Goal: Browse casually: Explore the website without a specific task or goal

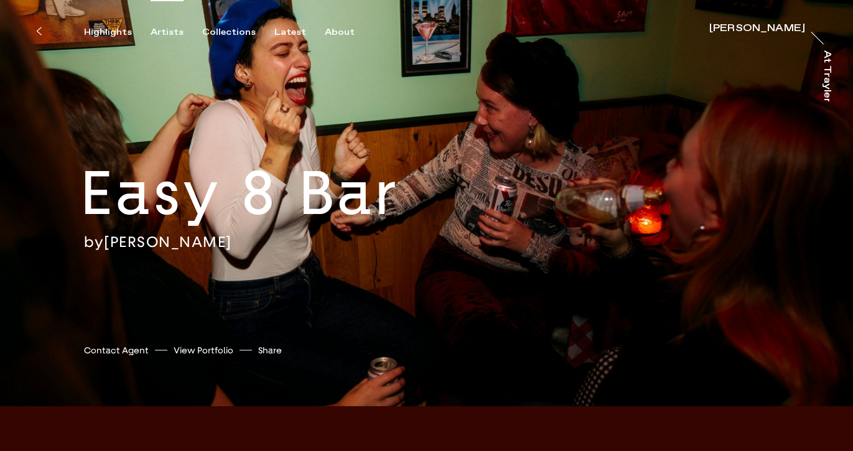
click at [164, 32] on div "Artists" at bounding box center [167, 32] width 33 height 11
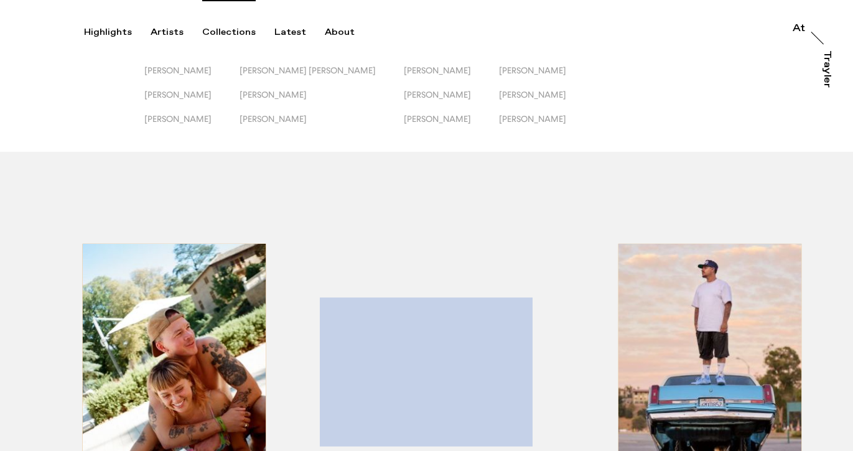
click at [227, 35] on div "Collections" at bounding box center [228, 32] width 53 height 11
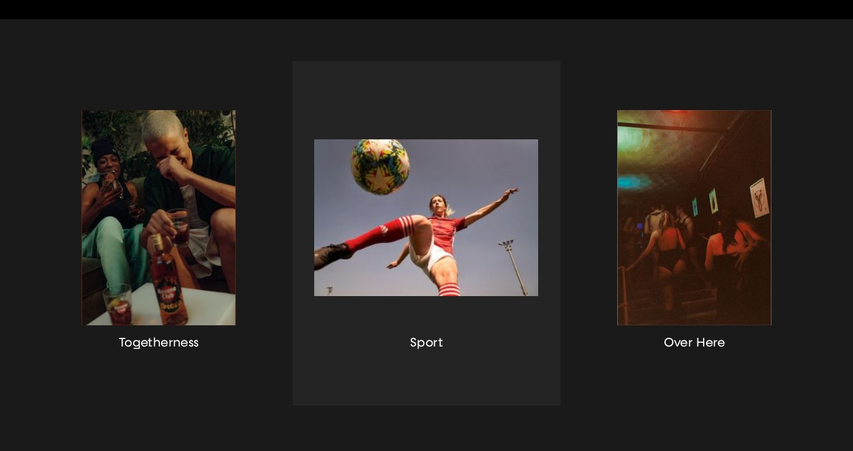
scroll to position [282, 0]
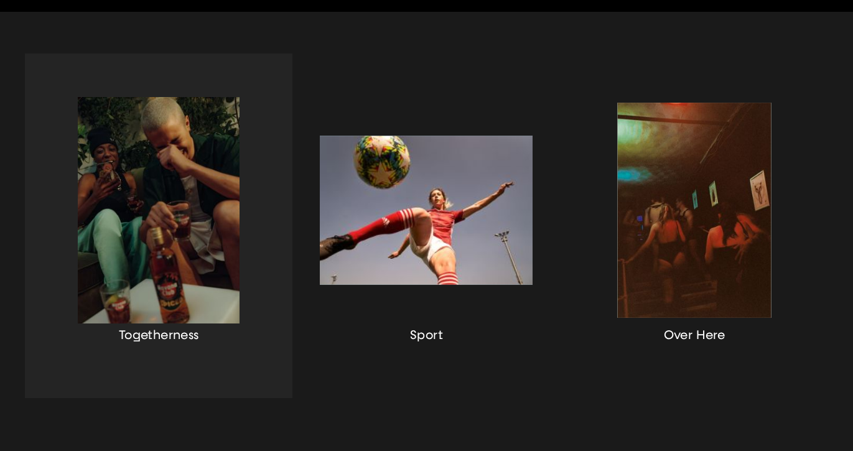
click at [172, 210] on div "button" at bounding box center [158, 225] width 267 height 345
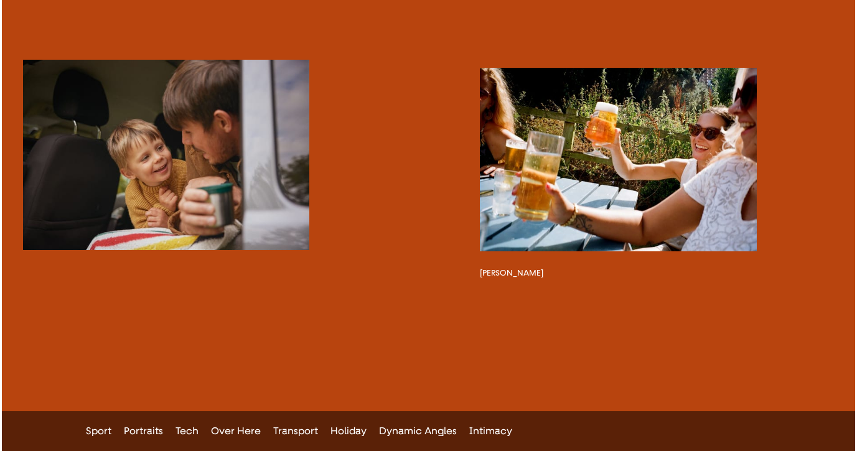
scroll to position [5810, 0]
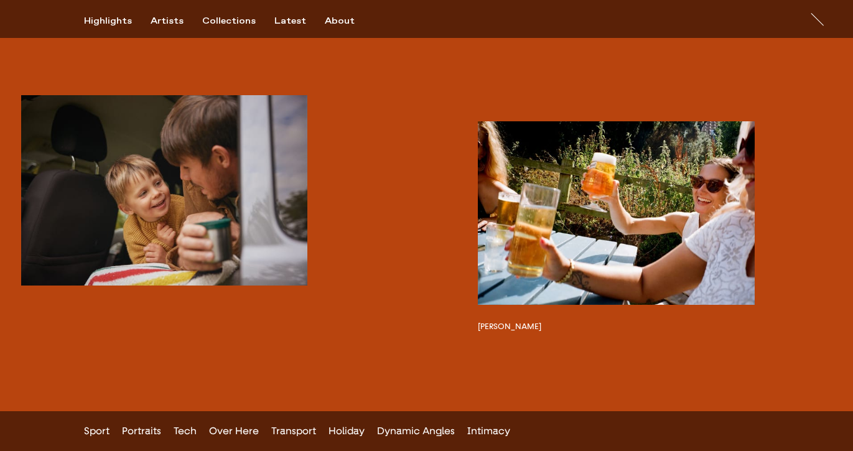
click at [531, 250] on button "button" at bounding box center [616, 213] width 277 height 184
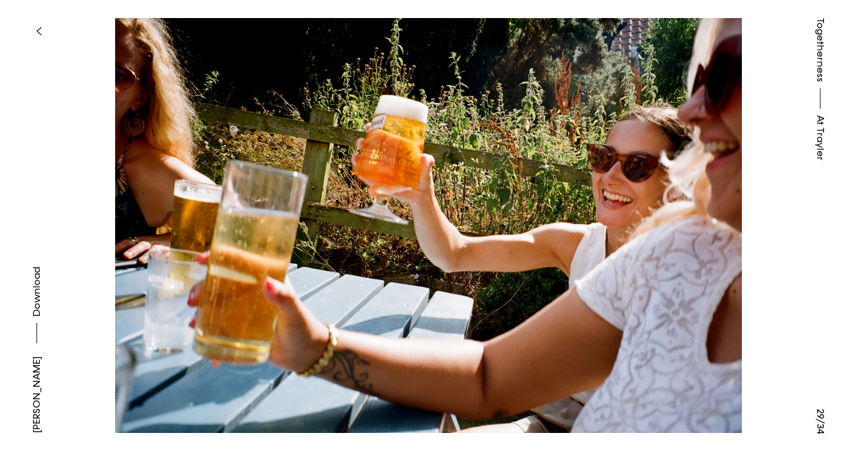
click at [819, 47] on span "Togetherness" at bounding box center [819, 50] width 15 height 64
click at [45, 31] on button "button" at bounding box center [38, 30] width 27 height 27
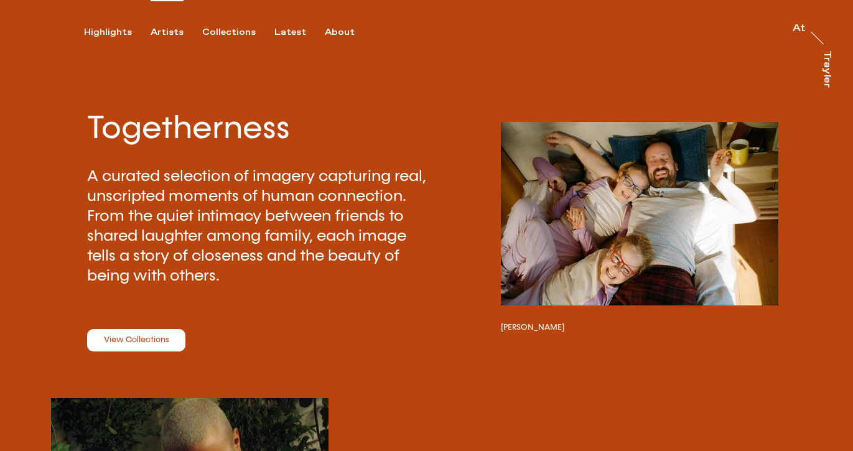
click at [158, 32] on div "Artists" at bounding box center [167, 32] width 33 height 11
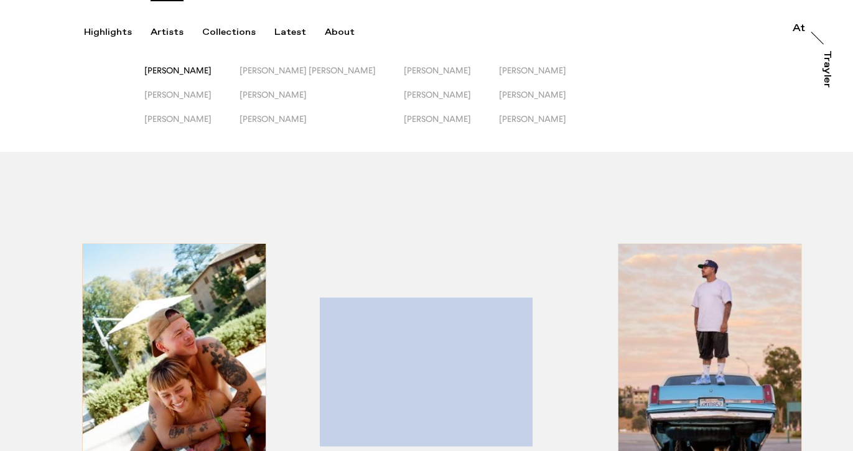
click at [206, 71] on span "[PERSON_NAME]" at bounding box center [177, 70] width 67 height 10
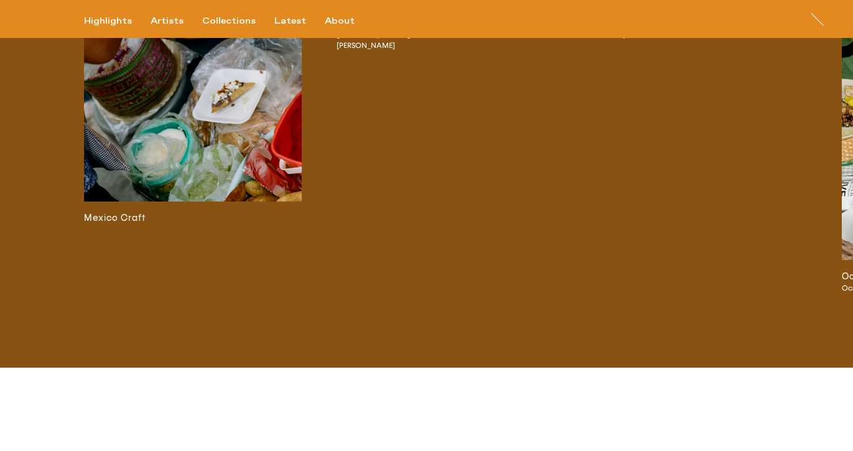
scroll to position [2631, 0]
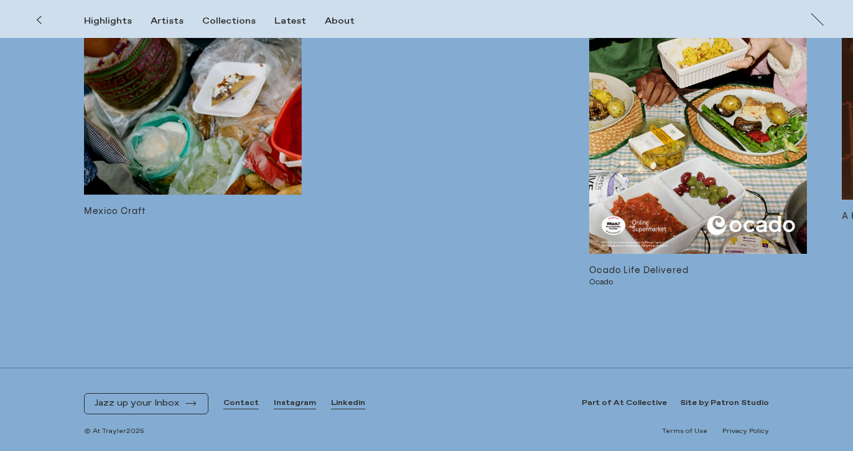
scroll to position [4024, 0]
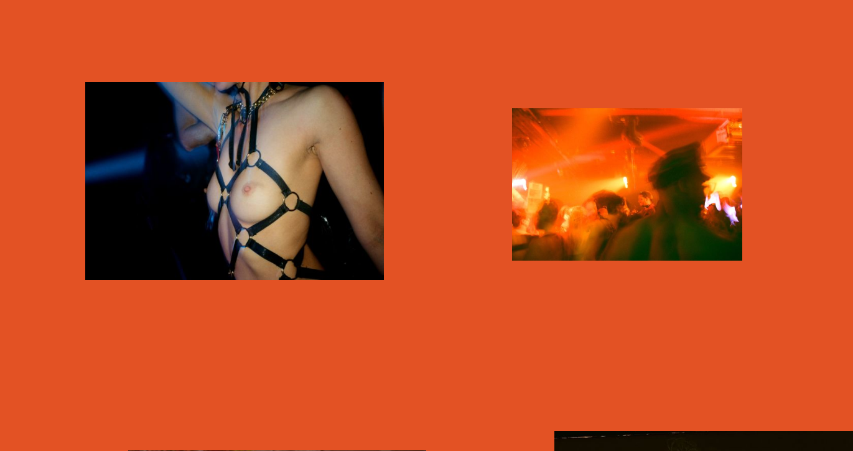
scroll to position [1742, 0]
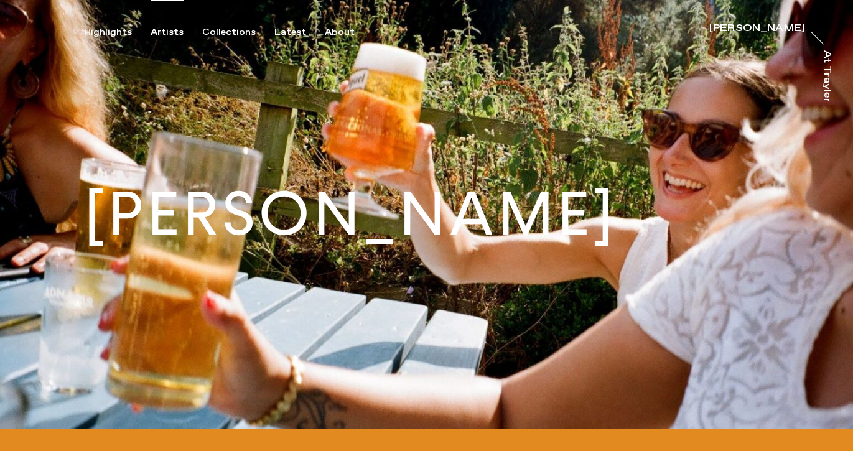
click at [167, 30] on div "Artists" at bounding box center [167, 32] width 33 height 11
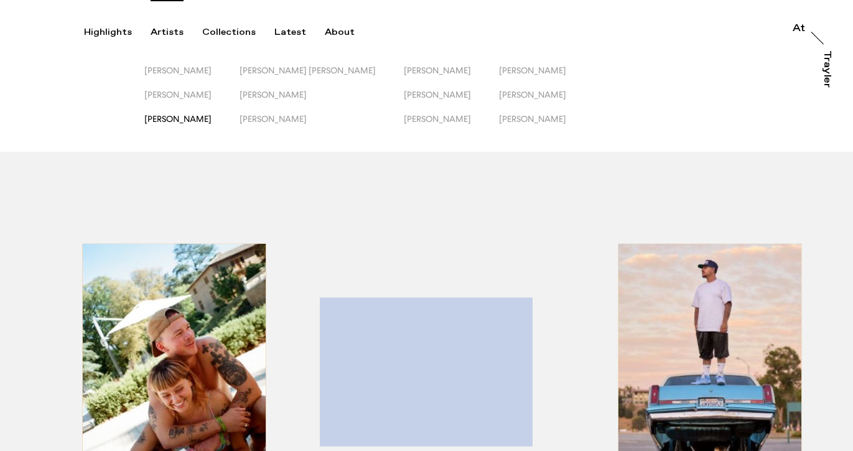
click at [187, 121] on span "[PERSON_NAME]" at bounding box center [177, 119] width 67 height 10
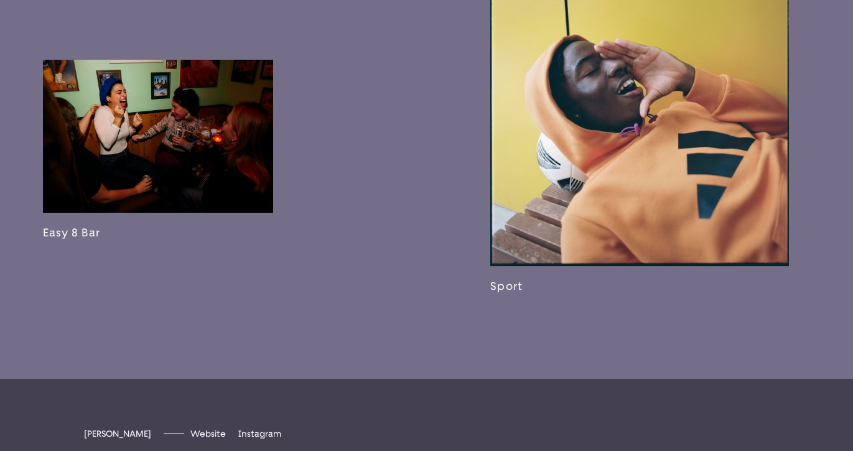
scroll to position [2221, 0]
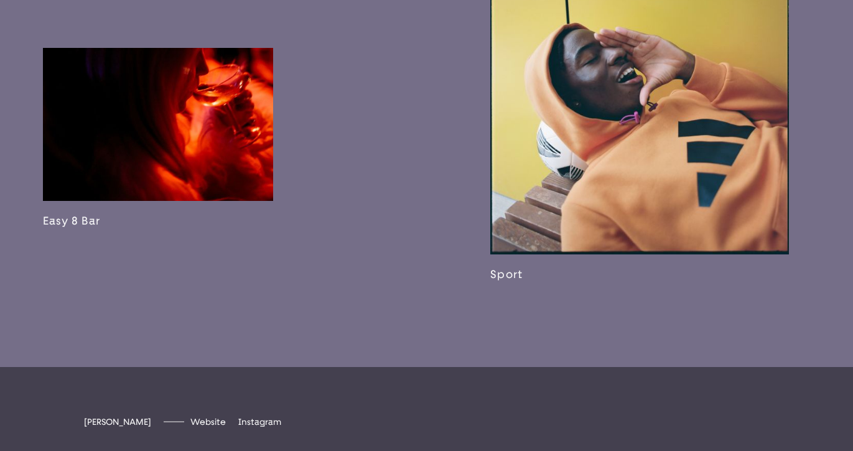
click at [211, 152] on link at bounding box center [158, 138] width 230 height 180
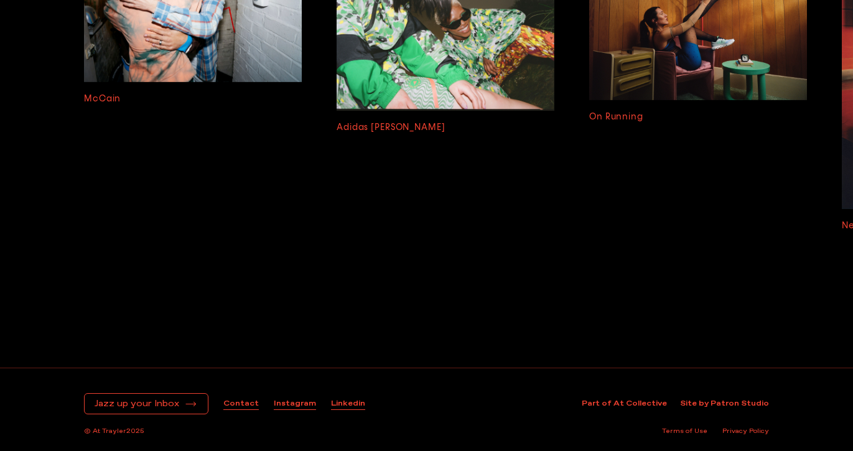
scroll to position [3164, 0]
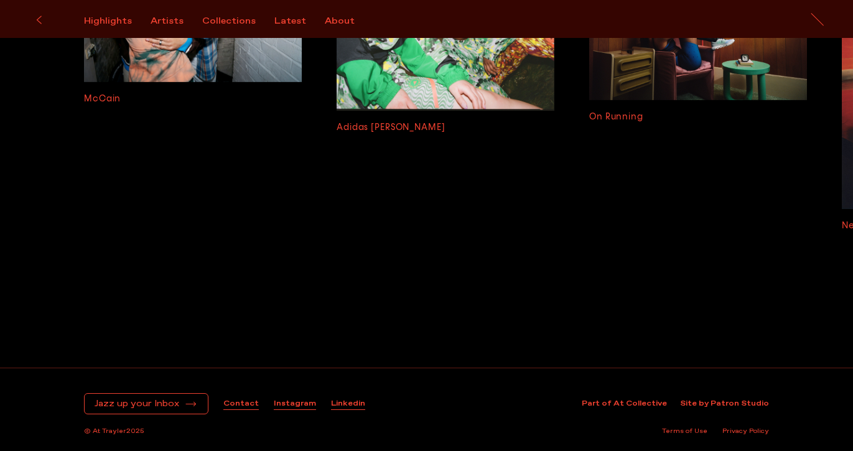
click at [40, 15] on icon at bounding box center [39, 20] width 6 height 10
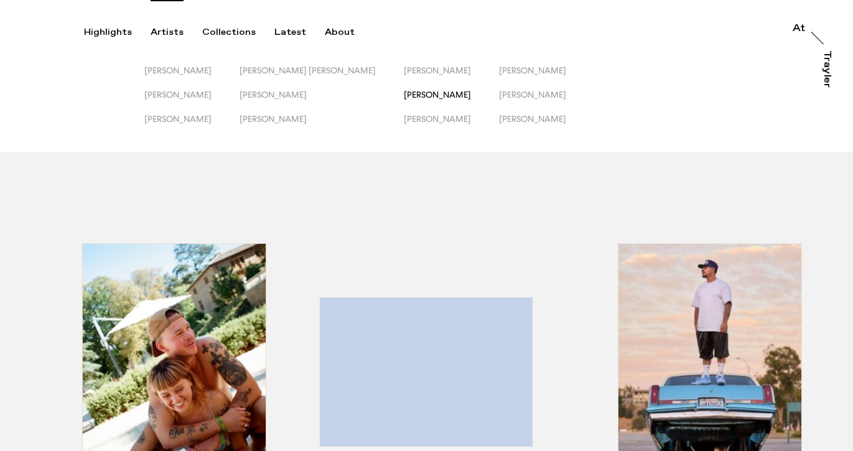
click at [406, 95] on span "[PERSON_NAME]" at bounding box center [437, 95] width 67 height 10
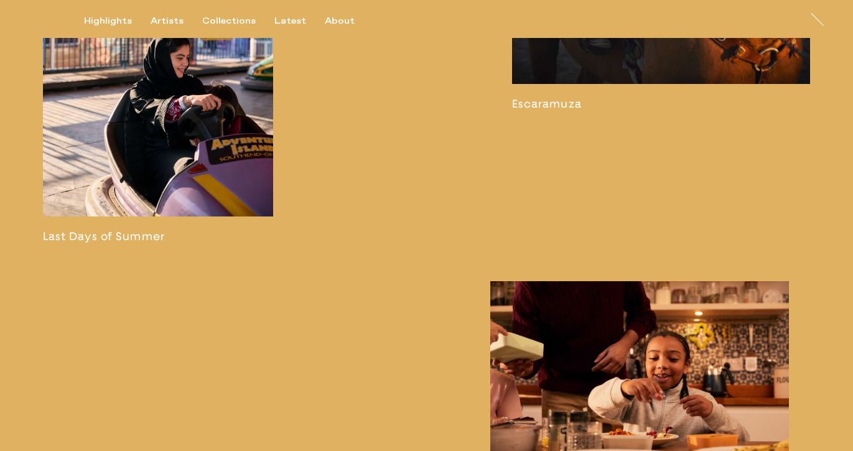
scroll to position [1866, 0]
